Goal: Find specific page/section: Find specific page/section

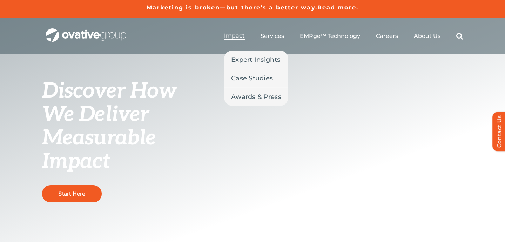
click at [234, 35] on span "Impact" at bounding box center [234, 35] width 21 height 7
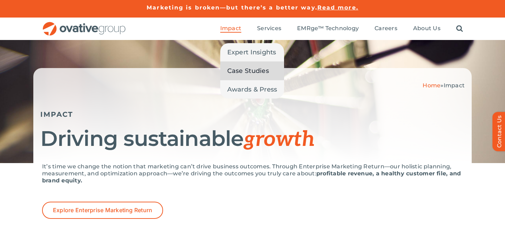
click at [248, 67] on span "Case Studies" at bounding box center [248, 71] width 42 height 10
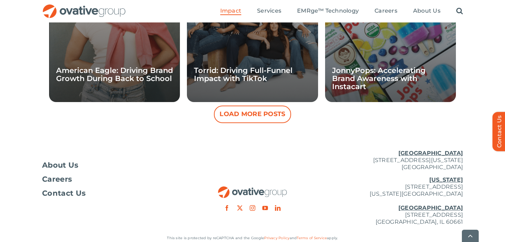
scroll to position [753, 0]
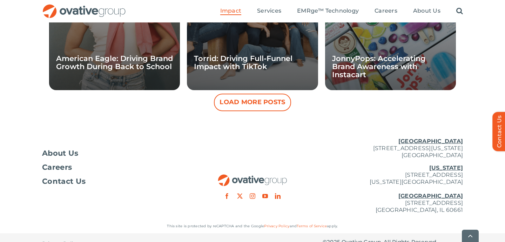
click at [238, 103] on button "Load More Posts" at bounding box center [252, 103] width 77 height 18
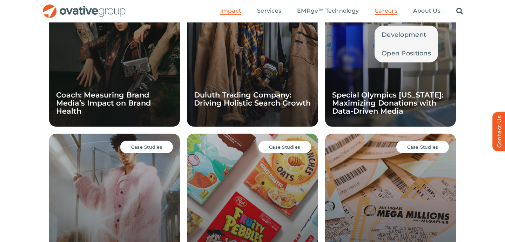
scroll to position [875, 0]
click at [396, 14] on link "Careers" at bounding box center [386, 11] width 23 height 8
